Goal: Task Accomplishment & Management: Manage account settings

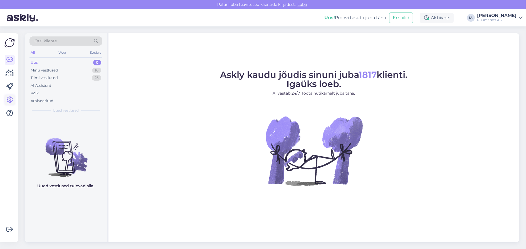
click at [10, 98] on icon at bounding box center [9, 99] width 7 height 7
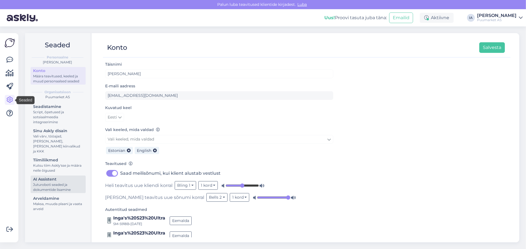
scroll to position [8, 0]
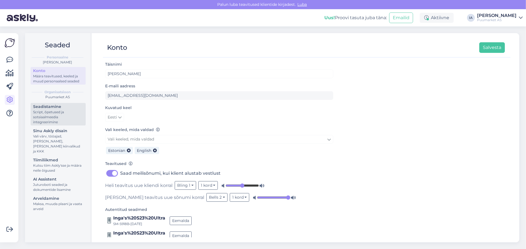
click at [58, 125] on div "Script, õpetused ja sotsiaalmeedia integreerimine" at bounding box center [58, 117] width 50 height 15
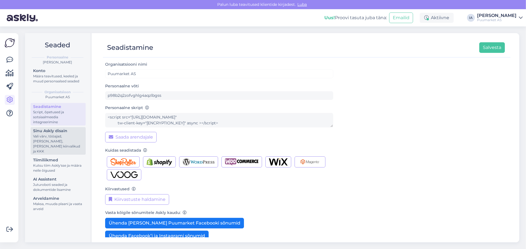
click at [58, 154] on div "Vali värv, tööajad, [PERSON_NAME], [PERSON_NAME] kiirvalikud ja KKK" at bounding box center [58, 144] width 50 height 20
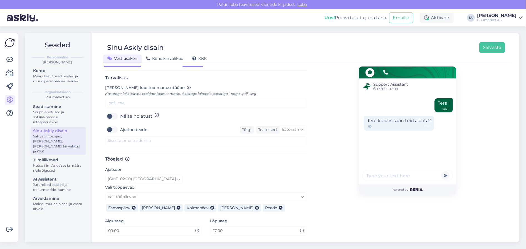
scroll to position [242, 0]
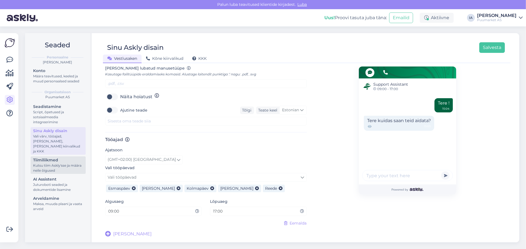
click at [54, 173] on div "Kutsu tiim Askly'sse ja määra neile õigused" at bounding box center [58, 168] width 50 height 10
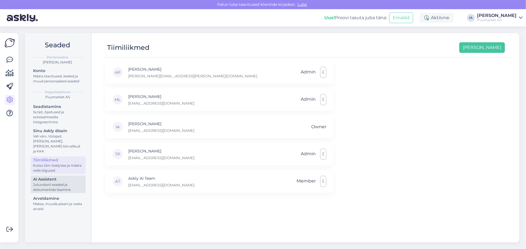
click at [69, 192] on div "Juturoboti seaded ja dokumentide lisamine" at bounding box center [58, 187] width 50 height 10
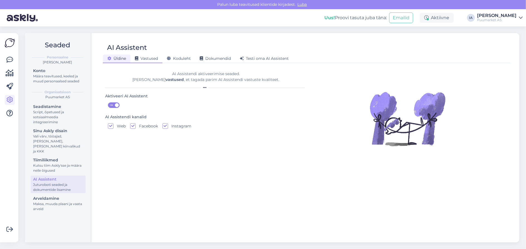
click at [153, 59] on span "Vastused" at bounding box center [146, 58] width 23 height 5
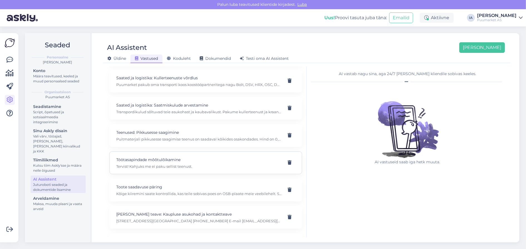
scroll to position [656, 0]
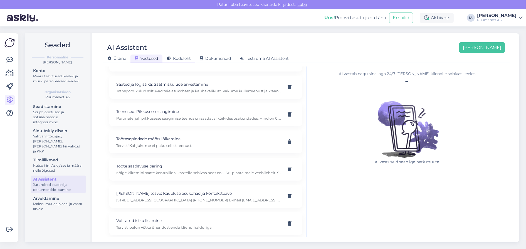
click at [180, 58] on span "Koduleht" at bounding box center [179, 58] width 24 height 5
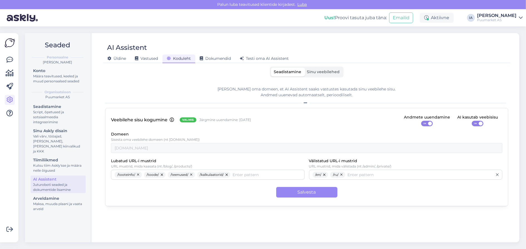
click at [331, 71] on span "Sinu veebilehed" at bounding box center [323, 71] width 33 height 5
click at [304, 68] on input "Sinu veebilehed" at bounding box center [304, 68] width 0 height 0
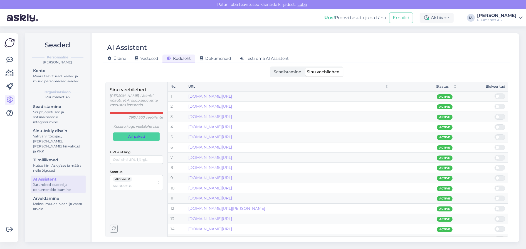
click at [132, 140] on span "Vali pakett" at bounding box center [137, 137] width 18 height 8
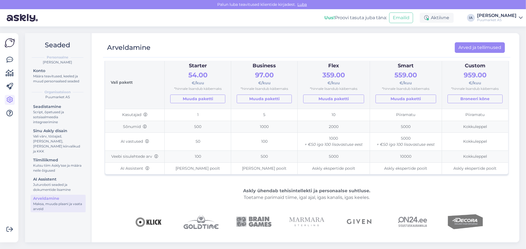
scroll to position [56, 0]
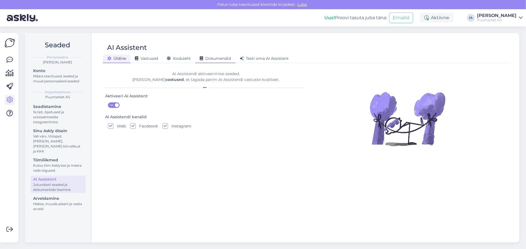
click at [226, 60] on span "Dokumendid" at bounding box center [215, 58] width 31 height 5
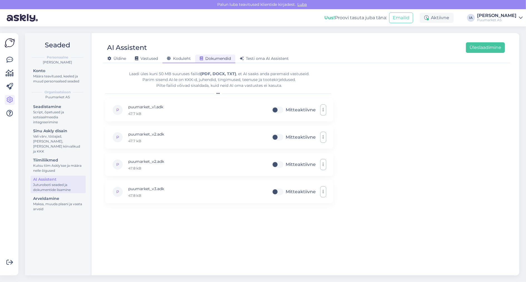
click at [179, 60] on span "Koduleht" at bounding box center [179, 58] width 24 height 5
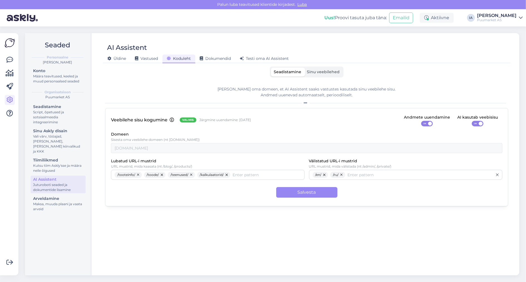
click at [329, 74] on span "Sinu veebilehed" at bounding box center [323, 71] width 33 height 5
click at [304, 68] on input "Sinu veebilehed" at bounding box center [304, 68] width 0 height 0
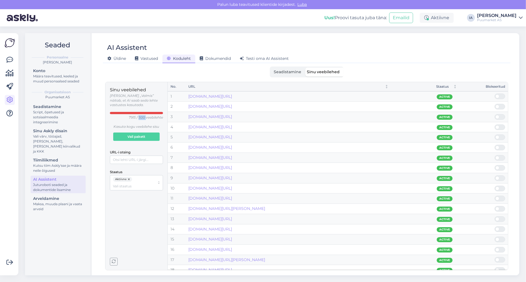
drag, startPoint x: 133, startPoint y: 123, endPoint x: 141, endPoint y: 122, distance: 8.4
click at [141, 120] on p "7915 / 500 veebilehte" at bounding box center [146, 117] width 34 height 5
click at [145, 140] on span "Vali pakett" at bounding box center [137, 137] width 18 height 8
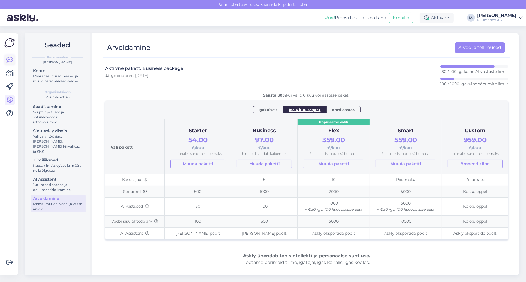
click at [12, 60] on icon at bounding box center [9, 59] width 7 height 7
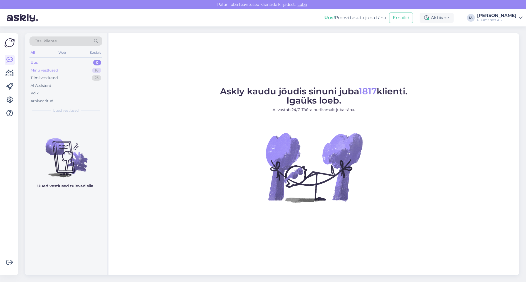
click at [58, 73] on div "Minu vestlused" at bounding box center [45, 71] width 28 height 6
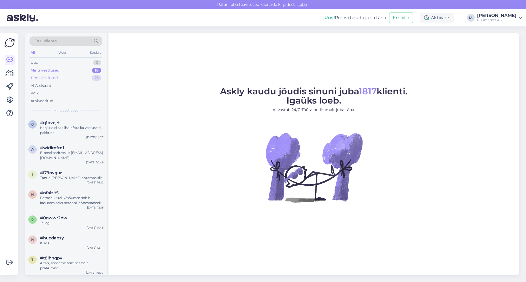
click at [58, 81] on div "Tiimi vestlused" at bounding box center [44, 78] width 27 height 6
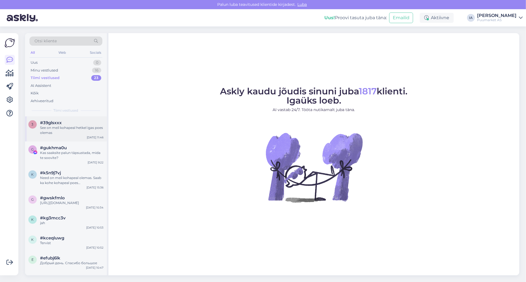
click at [73, 135] on div "See on meil kohapeal hetkel igas poes olemas" at bounding box center [71, 130] width 63 height 10
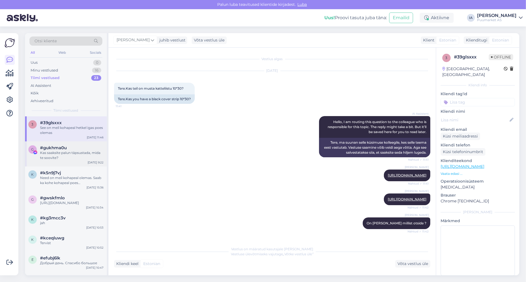
click at [72, 150] on div "#gukhma0u" at bounding box center [71, 147] width 63 height 5
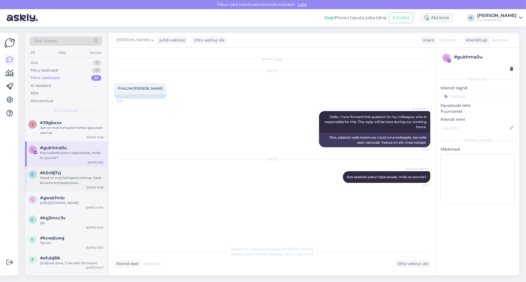
click at [61, 185] on div "Need on meil kohapeal olemas. Saab ka kohe kohapeal poes kassas osta." at bounding box center [71, 180] width 63 height 10
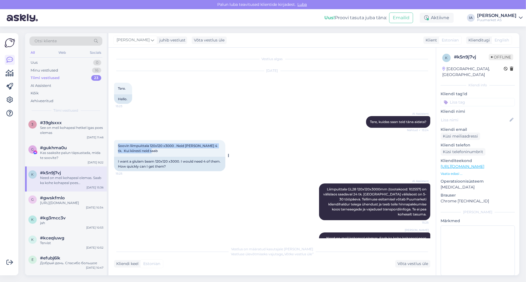
drag, startPoint x: 118, startPoint y: 153, endPoint x: 196, endPoint y: 158, distance: 77.7
click at [196, 157] on div "Soovin liimpuittala 120x120 x3000 . Neid oleks vaja 4 tk. Kui kiiresti neid saa…" at bounding box center [169, 148] width 111 height 17
copy span "Soovin liimpuittala 120x120 x3000 . Neid oleks vaja 4 tk. Kui kiiresti neid saab"
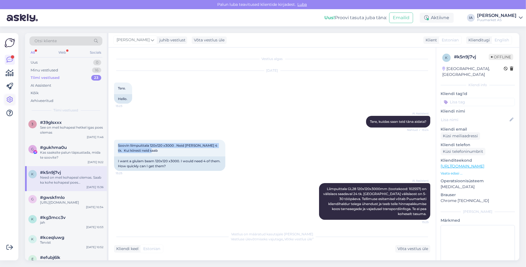
click at [9, 100] on icon at bounding box center [9, 99] width 7 height 7
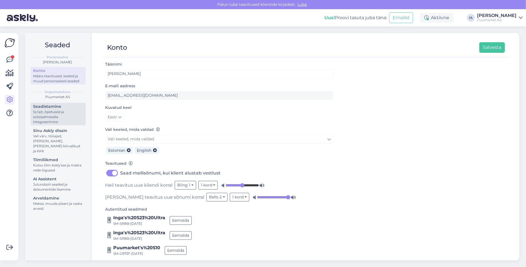
click at [61, 125] on div "Script, õpetused ja sotsiaalmeedia integreerimine" at bounding box center [58, 117] width 50 height 15
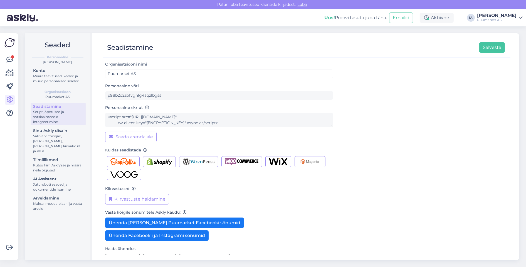
scroll to position [16, 0]
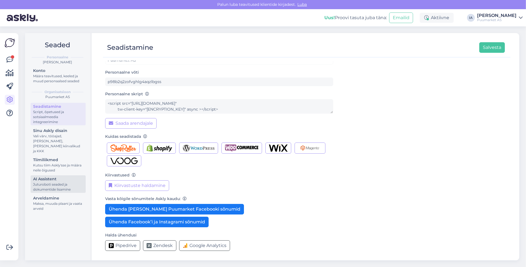
click at [52, 182] on div "AI Assistent" at bounding box center [58, 179] width 50 height 6
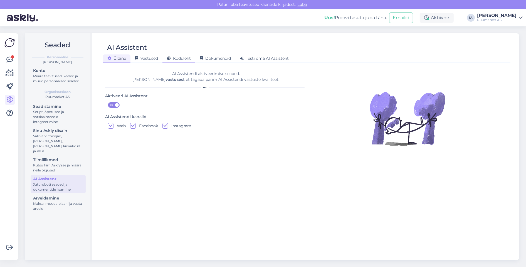
click at [184, 59] on span "Koduleht" at bounding box center [179, 58] width 24 height 5
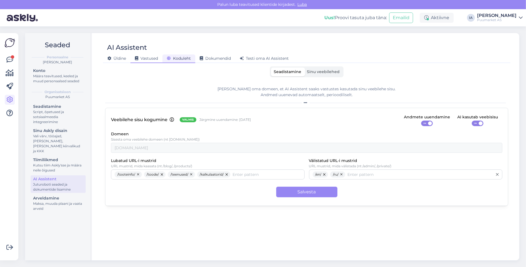
click at [158, 60] on span "Vastused" at bounding box center [146, 58] width 23 height 5
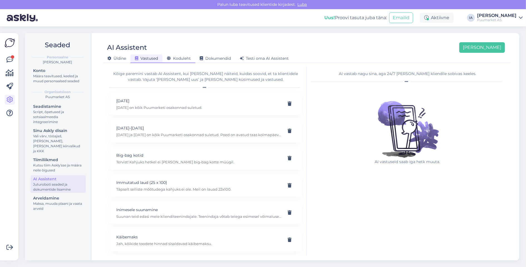
click at [189, 61] on span "Koduleht" at bounding box center [179, 58] width 24 height 5
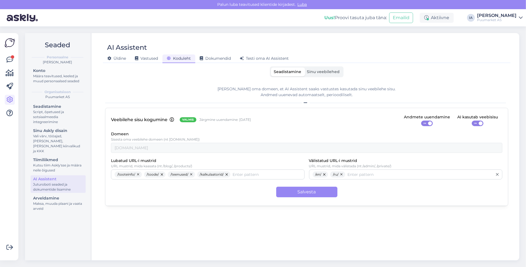
click at [330, 71] on span "Sinu veebilehed" at bounding box center [323, 71] width 33 height 5
click at [304, 68] on input "Sinu veebilehed" at bounding box center [304, 68] width 0 height 0
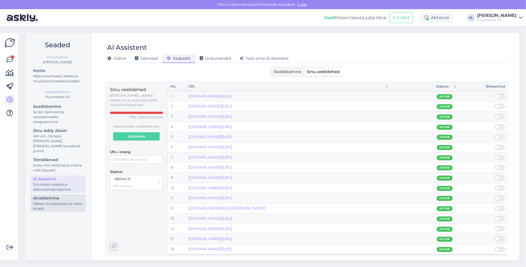
click at [60, 211] on div "Maksa, muuda plaani ja vaata arveid" at bounding box center [58, 206] width 50 height 10
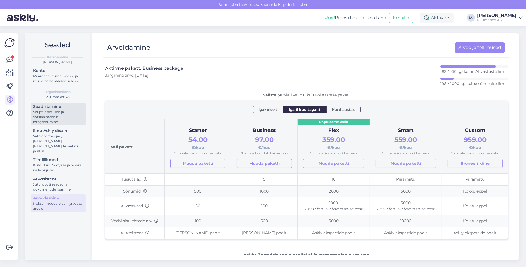
click at [41, 110] on div "Seadistamine" at bounding box center [58, 107] width 50 height 6
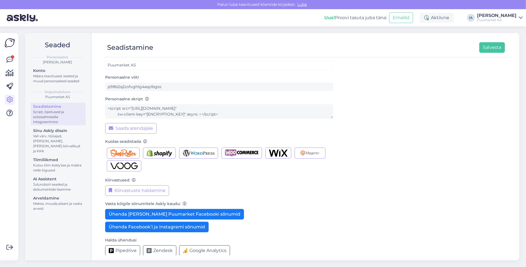
scroll to position [16, 0]
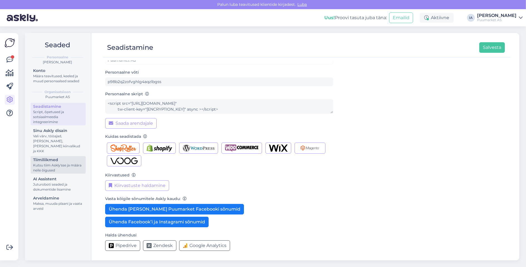
click at [56, 163] on div "Tiimiliikmed" at bounding box center [58, 160] width 50 height 6
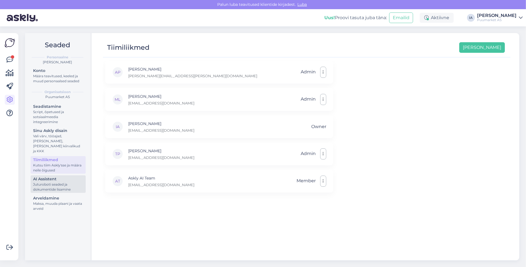
click at [54, 192] on div "Juturoboti seaded ja dokumentide lisamine" at bounding box center [58, 187] width 50 height 10
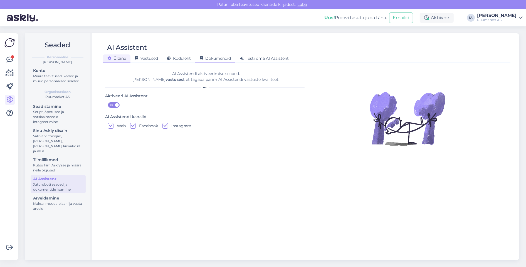
click at [227, 59] on span "Dokumendid" at bounding box center [215, 58] width 31 height 5
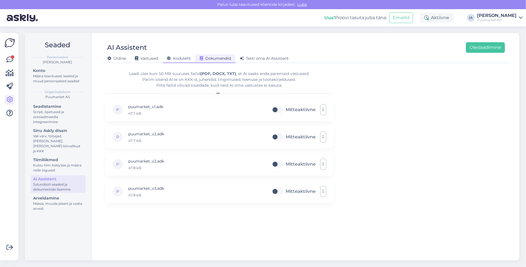
click at [186, 59] on span "Koduleht" at bounding box center [179, 58] width 24 height 5
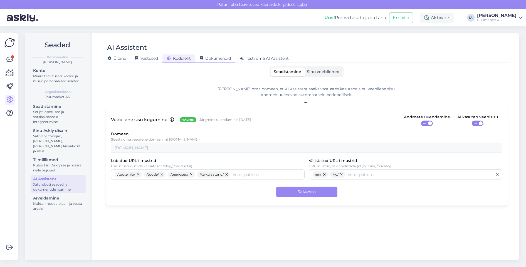
click at [231, 60] on span "Dokumendid" at bounding box center [215, 58] width 31 height 5
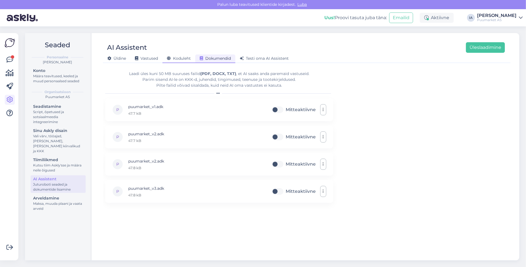
click at [185, 61] on span "Koduleht" at bounding box center [179, 58] width 24 height 5
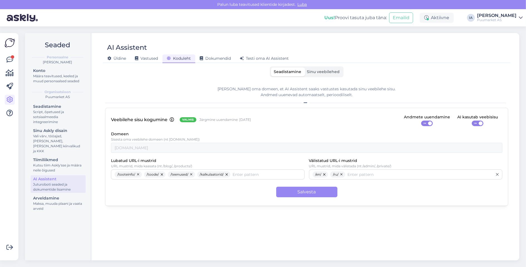
click at [153, 193] on div "Salvesta" at bounding box center [306, 192] width 391 height 11
click at [260, 178] on input "Lubatud URL-i mustrid" at bounding box center [266, 175] width 68 height 6
click at [305, 105] on icon at bounding box center [305, 102] width 3 height 3
click at [148, 56] on div "Vastused" at bounding box center [146, 59] width 32 height 9
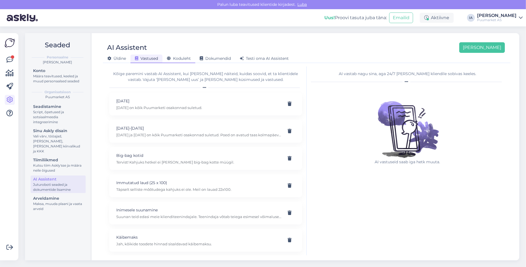
click at [180, 59] on span "Koduleht" at bounding box center [179, 58] width 24 height 5
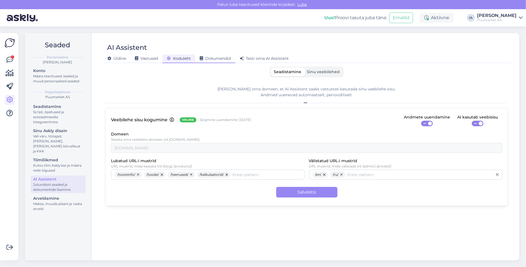
click at [213, 61] on span "Dokumendid" at bounding box center [215, 58] width 31 height 5
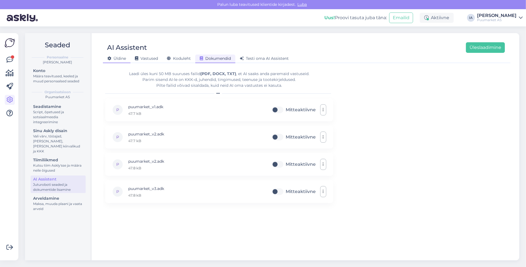
click at [118, 60] on span "Üldine" at bounding box center [116, 58] width 19 height 5
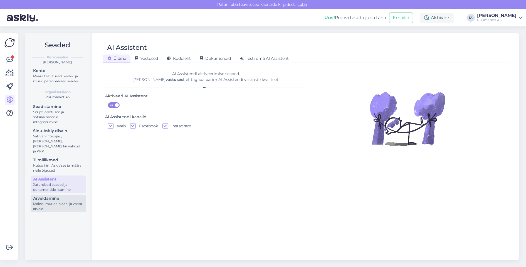
click at [53, 211] on div "Maksa, muuda plaani ja vaata arveid" at bounding box center [58, 206] width 50 height 10
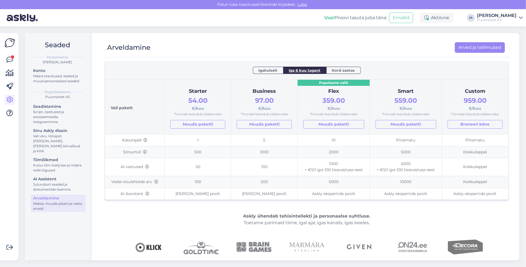
scroll to position [28, 0]
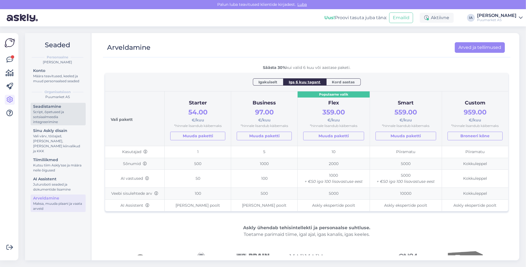
click at [53, 125] on div "Script, õpetused ja sotsiaalmeedia integreerimine" at bounding box center [58, 117] width 50 height 15
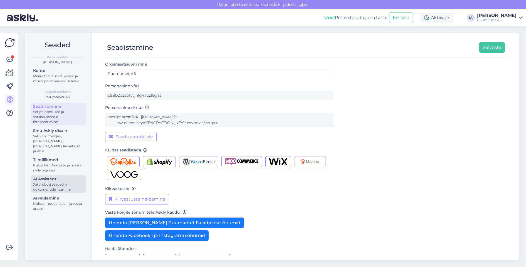
click at [50, 192] on div "Juturoboti seaded ja dokumentide lisamine" at bounding box center [58, 187] width 50 height 10
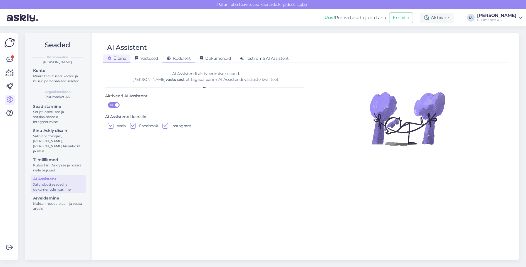
click at [186, 58] on span "Koduleht" at bounding box center [179, 58] width 24 height 5
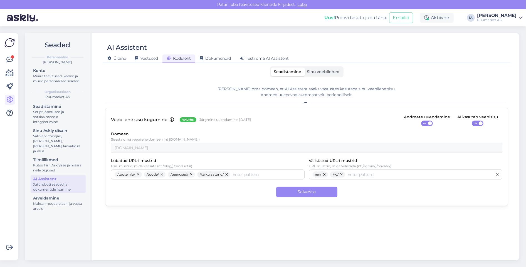
click at [332, 74] on span "Sinu veebilehed" at bounding box center [323, 71] width 33 height 5
click at [304, 68] on input "Sinu veebilehed" at bounding box center [304, 68] width 0 height 0
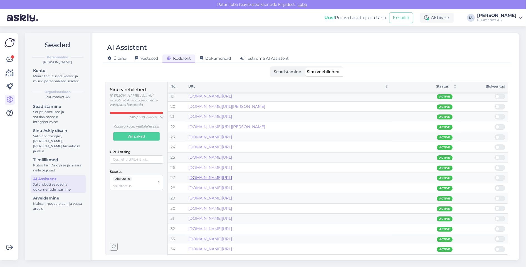
scroll to position [195, 0]
click at [130, 164] on input "URL-i otsing" at bounding box center [136, 159] width 53 height 8
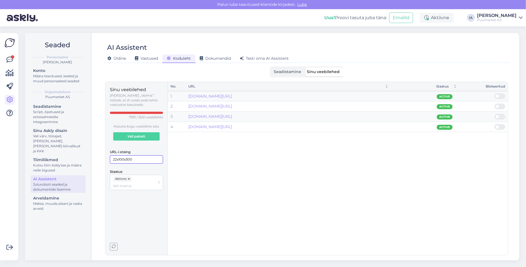
type input "22x100x3000"
drag, startPoint x: 143, startPoint y: 172, endPoint x: 43, endPoint y: 152, distance: 101.6
click at [43, 152] on div "Seaded Personaalne Inga Alaveer Konto Määra teavitused, keeled ja muud personaa…" at bounding box center [272, 146] width 494 height 227
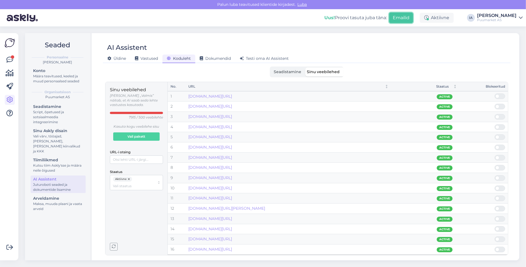
click at [413, 17] on button "Emailid" at bounding box center [401, 18] width 24 height 11
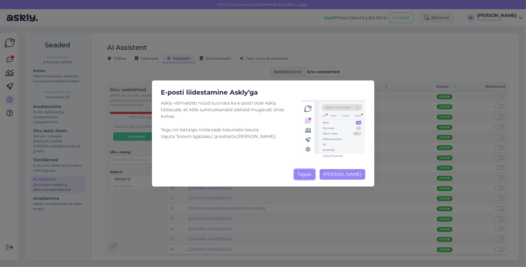
click at [307, 176] on button "Tagasi" at bounding box center [304, 174] width 21 height 11
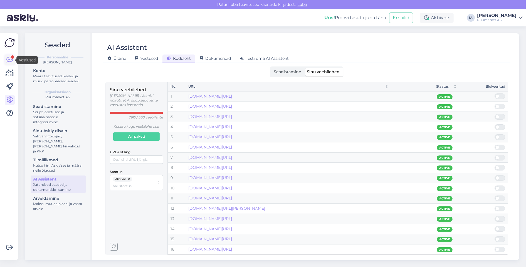
click at [8, 62] on icon at bounding box center [9, 59] width 7 height 7
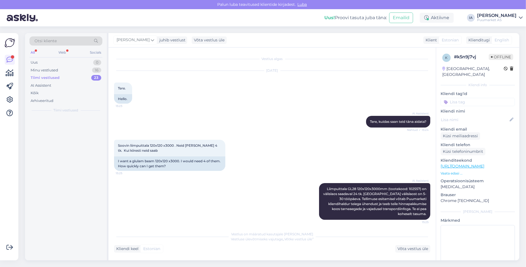
scroll to position [79, 0]
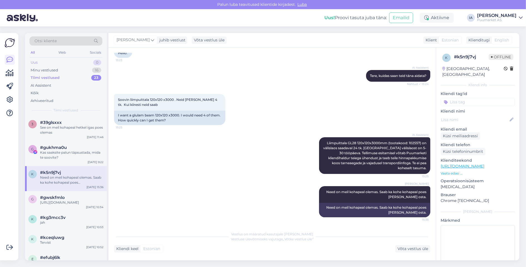
click at [41, 62] on div "Uus 0" at bounding box center [65, 63] width 73 height 8
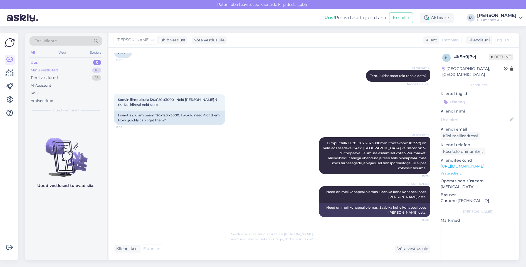
click at [42, 73] on div "Minu vestlused" at bounding box center [45, 71] width 28 height 6
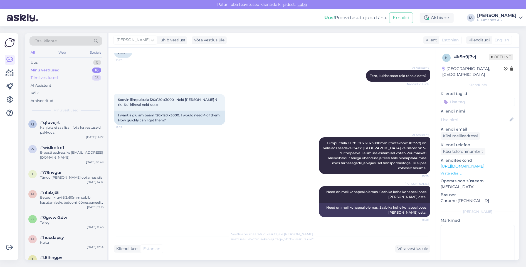
click at [45, 80] on div "Tiimi vestlused" at bounding box center [44, 78] width 27 height 6
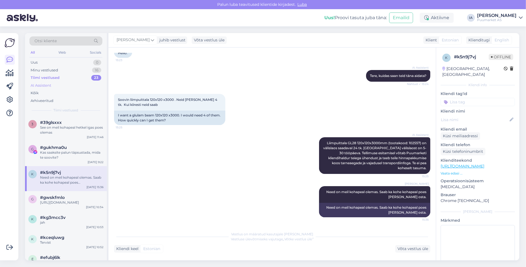
click at [46, 88] on div "AI Assistent" at bounding box center [41, 86] width 21 height 6
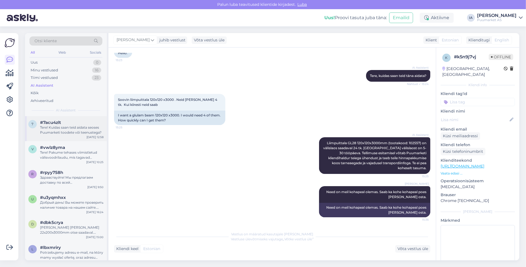
click at [70, 135] on div "Tere! Kuidas saan teid aidata seoses Puumarketi toodete või teenustega?" at bounding box center [71, 130] width 63 height 10
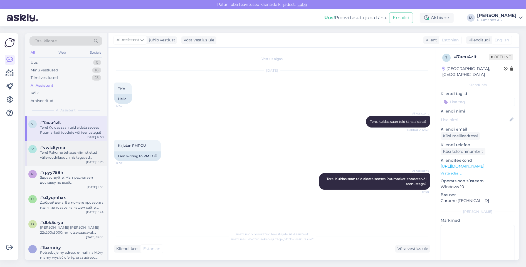
click at [45, 160] on div "Tere! Pakume tehases viimistletud välisvoodrilaudu, mis tagavad parema vastupid…" at bounding box center [71, 155] width 63 height 10
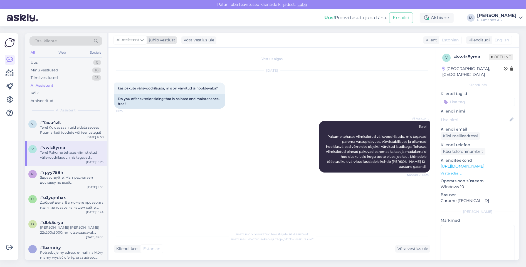
click at [142, 40] on icon at bounding box center [141, 40] width 3 height 6
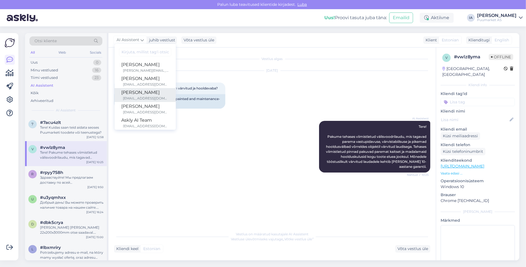
scroll to position [11, 0]
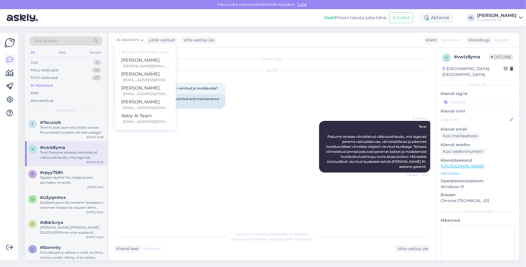
click at [211, 137] on div "AI Assistent Tere! Pakume tehases viimistletud välisvoodrilaudu, mis tagavad pa…" at bounding box center [272, 147] width 316 height 64
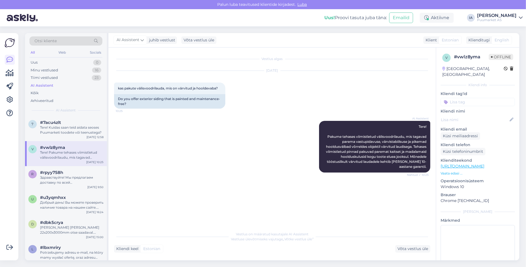
click at [475, 168] on p "https://puumarket.ee/tootekategooria/puit/valisvoodrilauad/varvitud-valisvoodri…" at bounding box center [477, 167] width 74 height 6
click at [462, 174] on p "Vaata edasi ..." at bounding box center [477, 173] width 74 height 5
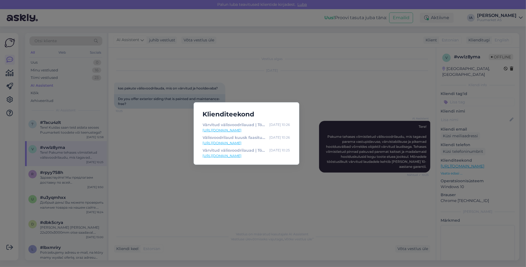
click at [391, 113] on div "Klienditeekond Värvitud välisvoodrilauad | Töödeldud terrassilauad - Puumarket …" at bounding box center [263, 133] width 526 height 267
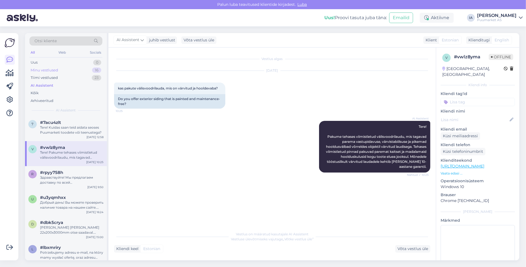
click at [48, 73] on div "Minu vestlused" at bounding box center [45, 71] width 28 height 6
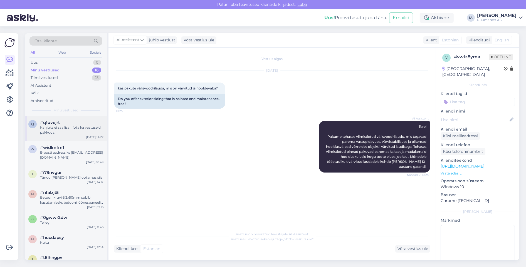
click at [67, 135] on div "Kahjuks ei saa lisainfota ka vastuseid pakkuda." at bounding box center [71, 130] width 63 height 10
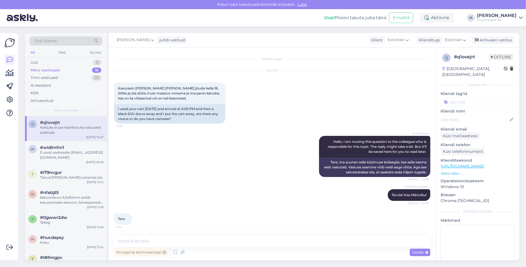
scroll to position [354, 0]
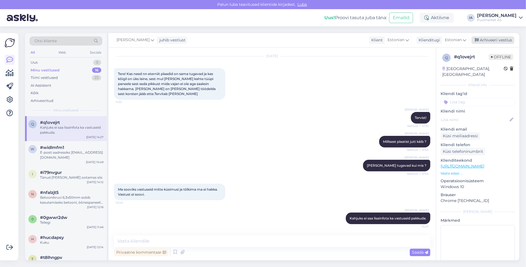
click at [491, 40] on div "Arhiveeri vestlus" at bounding box center [492, 40] width 43 height 8
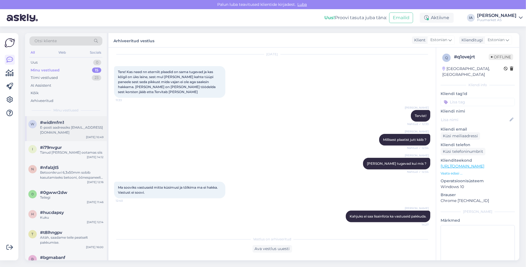
click at [64, 135] on div "E-posti aadressiks virgo@showcase.ee" at bounding box center [71, 130] width 63 height 10
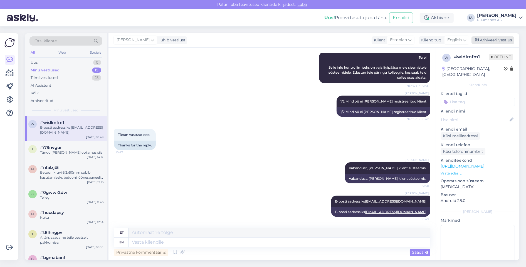
click at [498, 40] on div "Arhiveeri vestlus" at bounding box center [492, 40] width 43 height 8
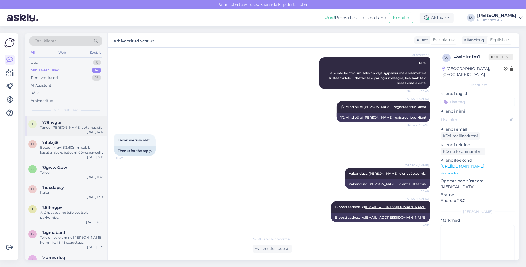
click at [64, 136] on div "i #i79nvgur Tänud sain ootamas siis Sep 8 14:12" at bounding box center [66, 126] width 82 height 20
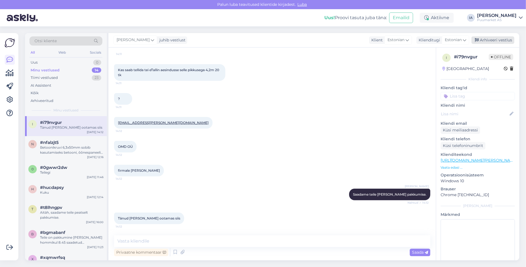
click at [501, 39] on div "Arhiveeri vestlus" at bounding box center [492, 40] width 43 height 8
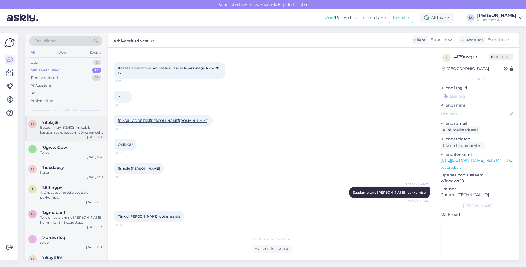
click at [49, 135] on div "Betoonikruvi 6,3x50mm sobib kasutamiseks betooni, õõnespaneeli, kivi, looduslik…" at bounding box center [71, 130] width 63 height 10
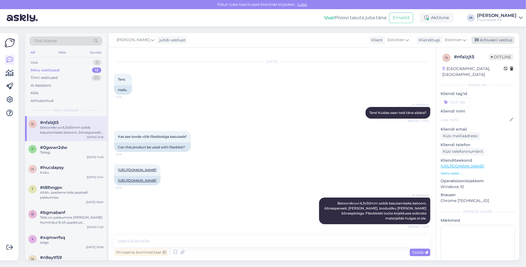
click at [508, 41] on div "Arhiveeri vestlus" at bounding box center [492, 40] width 43 height 8
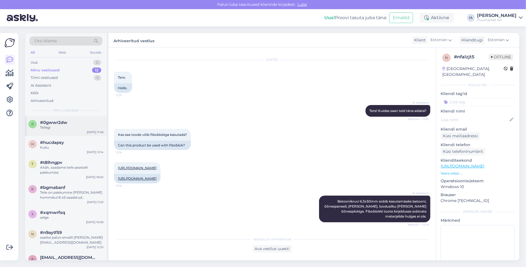
click at [61, 136] on div "0 #0gwwr2dw Teilegi Sep 8 11:46" at bounding box center [66, 126] width 82 height 20
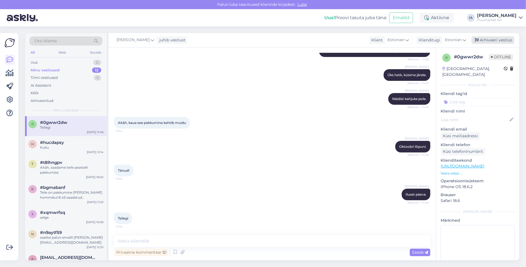
click at [500, 39] on div "Arhiveeri vestlus" at bounding box center [492, 40] width 43 height 8
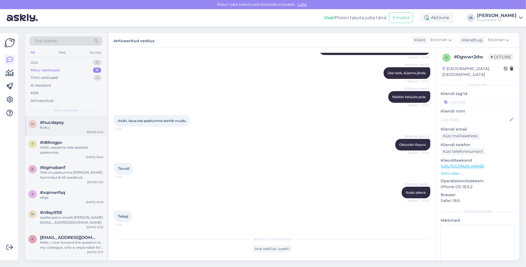
click at [57, 130] on div "Kuku" at bounding box center [71, 127] width 63 height 5
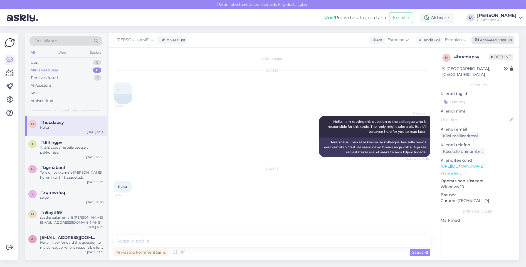
click at [498, 41] on div "Arhiveeri vestlus" at bounding box center [492, 40] width 43 height 8
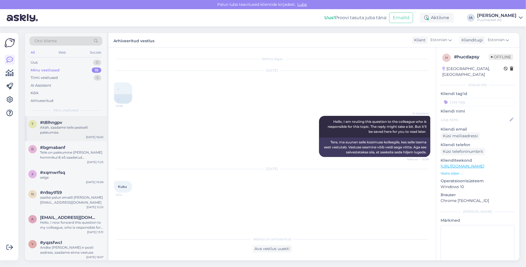
click at [59, 135] on div "Aitäh, saadame teile peatselt pakkumise." at bounding box center [71, 130] width 63 height 10
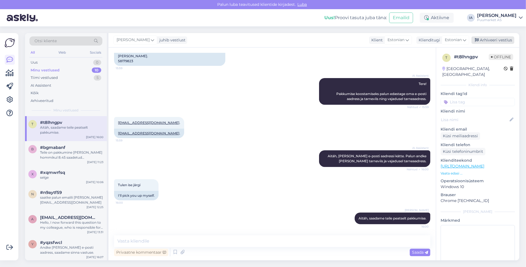
click at [497, 40] on div "Arhiveeri vestlus" at bounding box center [492, 40] width 43 height 8
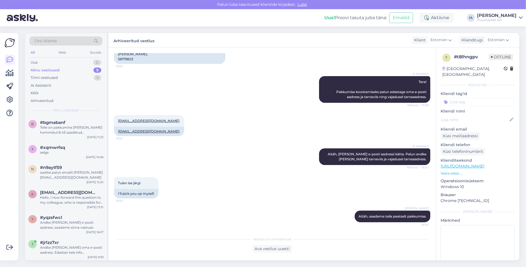
click at [464, 98] on input at bounding box center [477, 102] width 74 height 8
click at [472, 250] on textarea at bounding box center [477, 250] width 74 height 50
click at [461, 98] on input at bounding box center [477, 102] width 74 height 8
type input "AI assistent"
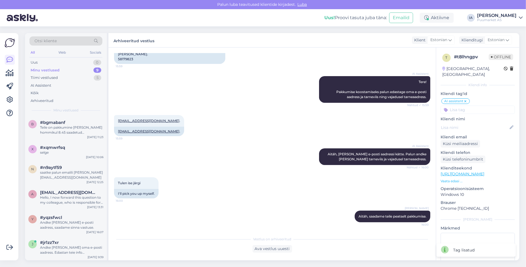
click at [456, 108] on input at bounding box center [477, 110] width 74 height 8
type input "v"
type input "Veebilehe viga"
click at [498, 104] on icon at bounding box center [499, 101] width 3 height 4
click at [467, 99] on icon at bounding box center [465, 101] width 3 height 4
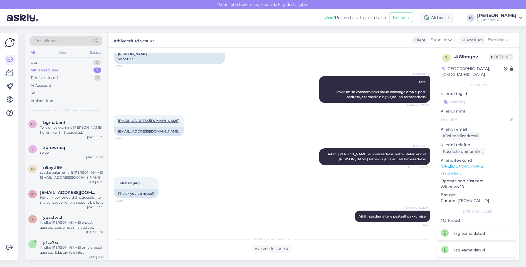
click at [462, 99] on input at bounding box center [477, 102] width 74 height 8
click at [484, 118] on span "AI assistent" at bounding box center [493, 116] width 19 height 3
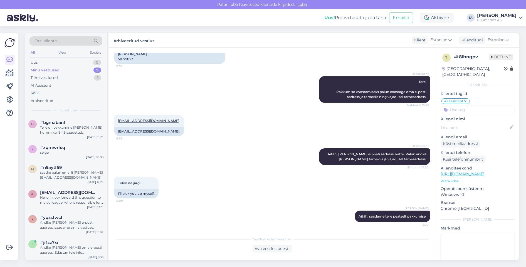
click at [479, 107] on input at bounding box center [477, 110] width 74 height 8
click at [484, 130] on span "Toomas" at bounding box center [477, 131] width 13 height 3
click at [491, 99] on icon at bounding box center [489, 101] width 3 height 4
click at [458, 100] on span "AI assistent" at bounding box center [453, 101] width 19 height 3
click at [9, 74] on icon at bounding box center [10, 73] width 8 height 7
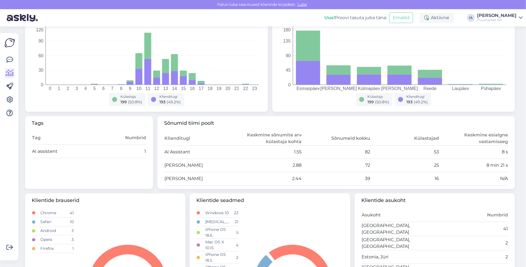
scroll to position [139, 0]
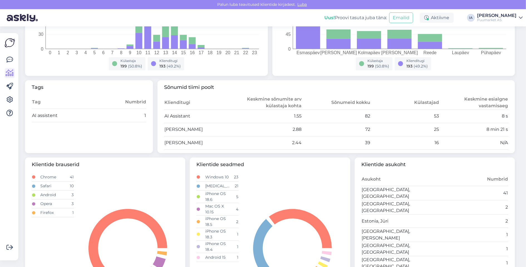
click at [48, 119] on td "AI assistent" at bounding box center [75, 115] width 86 height 13
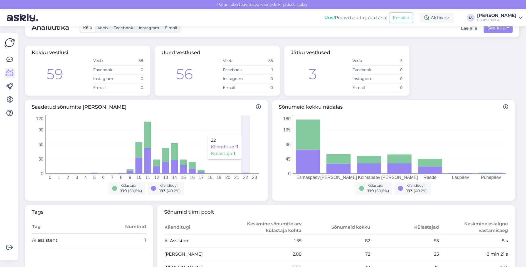
scroll to position [11, 0]
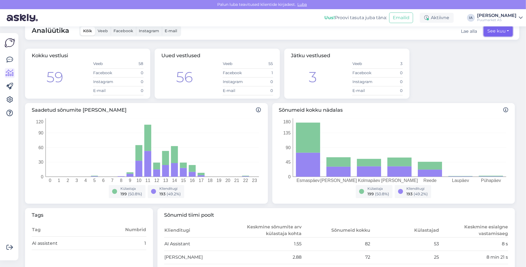
click at [497, 32] on button "See kuu" at bounding box center [498, 31] width 29 height 11
select select "8"
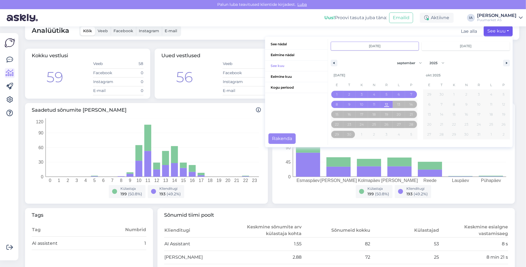
click at [347, 45] on input "sept 1 2025" at bounding box center [375, 46] width 88 height 8
click at [283, 74] on span "Eelmine kuu" at bounding box center [296, 76] width 63 height 11
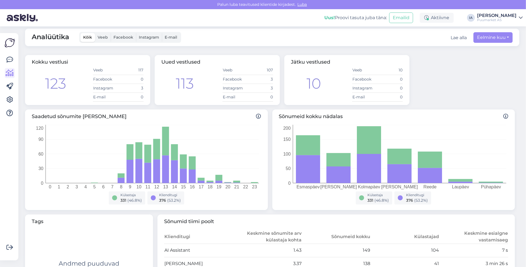
scroll to position [0, 0]
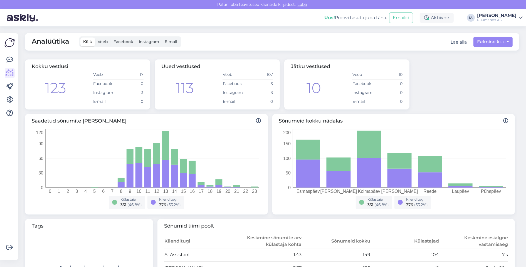
click at [101, 44] on span "Veeb" at bounding box center [103, 41] width 10 height 5
click at [95, 38] on input "Veeb" at bounding box center [95, 38] width 0 height 0
click at [85, 42] on span "Kõik" at bounding box center [87, 41] width 9 height 5
click at [80, 38] on input "Kõik" at bounding box center [80, 38] width 0 height 0
click at [489, 45] on button "Eelmine kuu" at bounding box center [492, 42] width 39 height 11
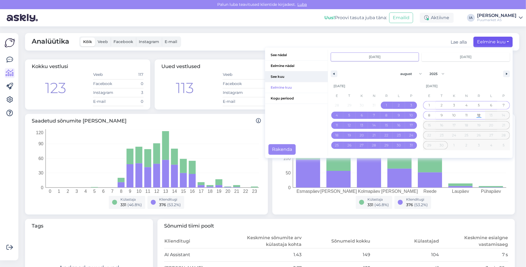
click at [292, 79] on span "See kuu" at bounding box center [296, 76] width 63 height 11
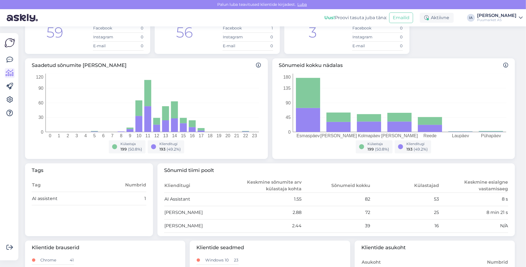
scroll to position [83, 0]
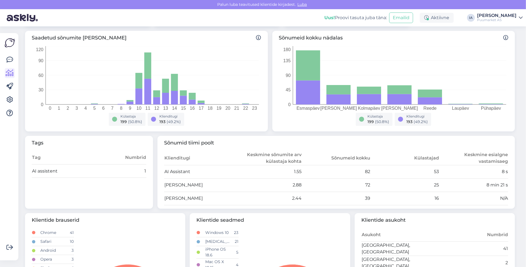
click at [46, 172] on td "AI assistent" at bounding box center [75, 171] width 86 height 13
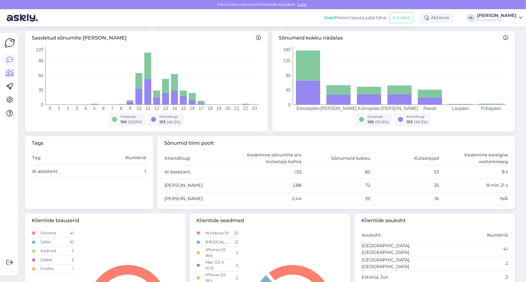
click at [10, 60] on icon at bounding box center [9, 59] width 7 height 7
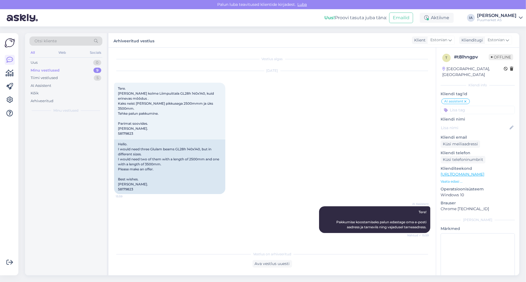
scroll to position [171, 0]
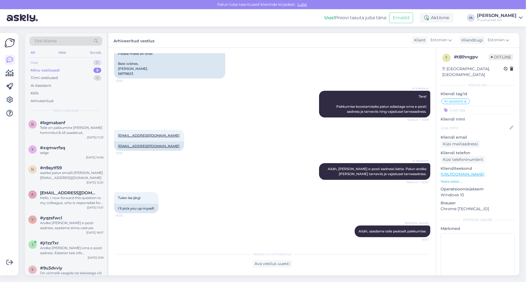
click at [48, 65] on div "Uus 0" at bounding box center [65, 63] width 73 height 8
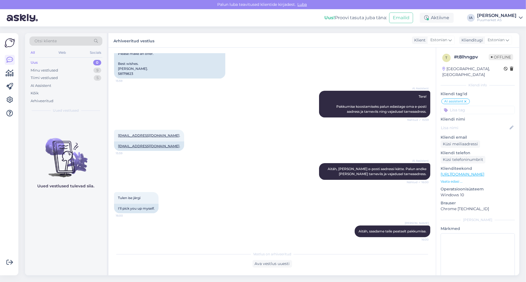
click at [48, 66] on div "Uus 0" at bounding box center [65, 63] width 73 height 8
click at [250, 157] on div "AI Assistent Aitäh, saime teie e-posti aadressi kätte. Palun andke teada ka tar…" at bounding box center [272, 171] width 316 height 29
click at [46, 74] on div "Minu vestlused 9" at bounding box center [65, 70] width 73 height 8
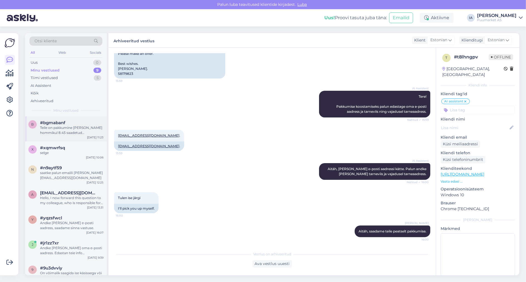
click at [64, 135] on div "Teile on pakkumine täna hommikul 8.45 saadetud meiliaadressile julia.oman@mail.…" at bounding box center [71, 130] width 63 height 10
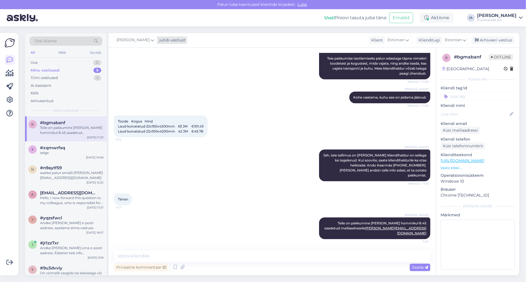
click at [151, 41] on icon at bounding box center [152, 40] width 3 height 6
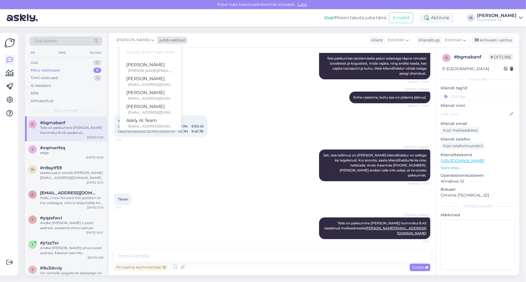
click at [151, 41] on icon at bounding box center [152, 40] width 3 height 6
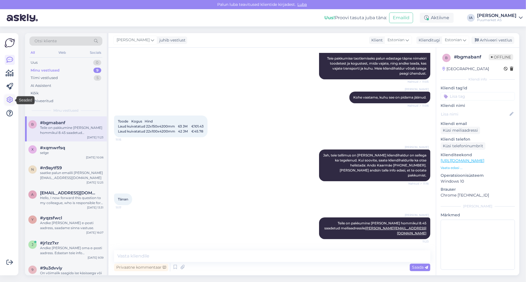
click at [6, 98] on link at bounding box center [10, 100] width 10 height 10
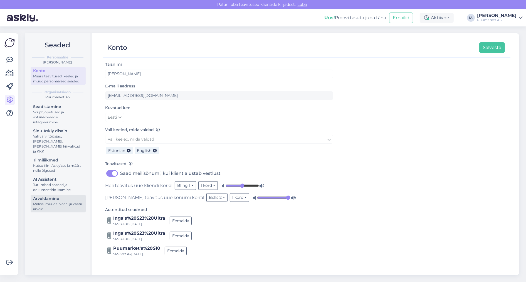
click at [61, 211] on div "Maksa, muuda plaani ja vaata arveid" at bounding box center [58, 206] width 50 height 10
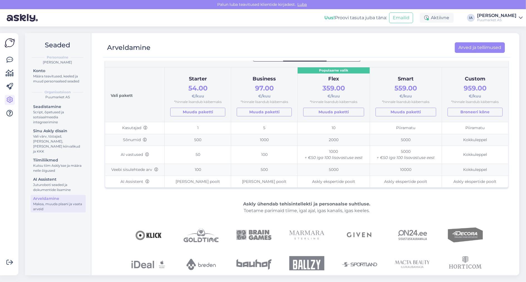
scroll to position [64, 0]
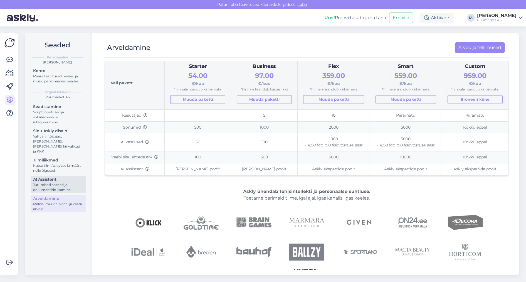
click at [53, 192] on div "Juturoboti seaded ja dokumentide lisamine" at bounding box center [58, 187] width 50 height 10
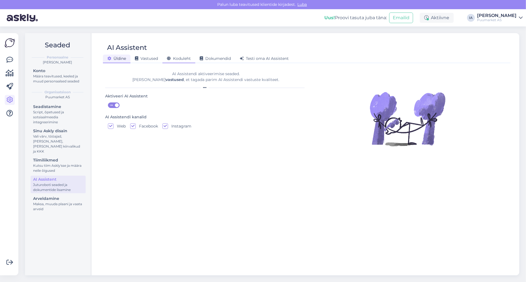
click at [187, 57] on span "Koduleht" at bounding box center [179, 58] width 24 height 5
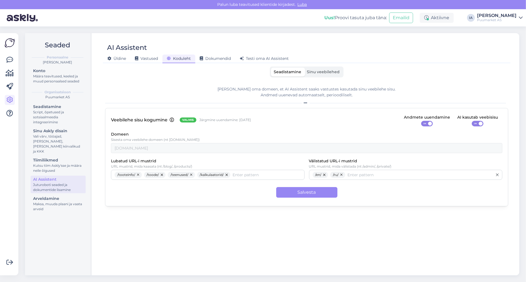
click at [332, 72] on span "Sinu veebilehed" at bounding box center [323, 71] width 33 height 5
click at [304, 68] on input "Sinu veebilehed" at bounding box center [304, 68] width 0 height 0
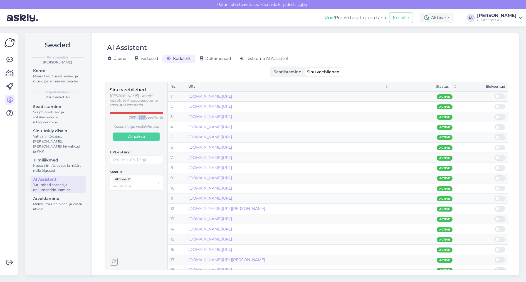
drag, startPoint x: 132, startPoint y: 122, endPoint x: 141, endPoint y: 124, distance: 9.0
click at [141, 120] on p "7915 / 500 veebilehte" at bounding box center [146, 117] width 34 height 5
click at [11, 61] on icon at bounding box center [9, 59] width 7 height 7
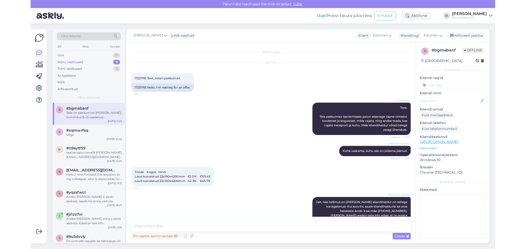
scroll to position [121, 0]
